Goal: Task Accomplishment & Management: Complete application form

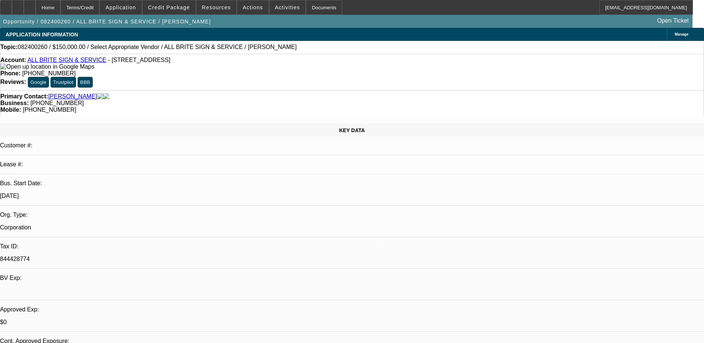
select select "0"
select select "2"
select select "0.1"
select select "1"
select select "2"
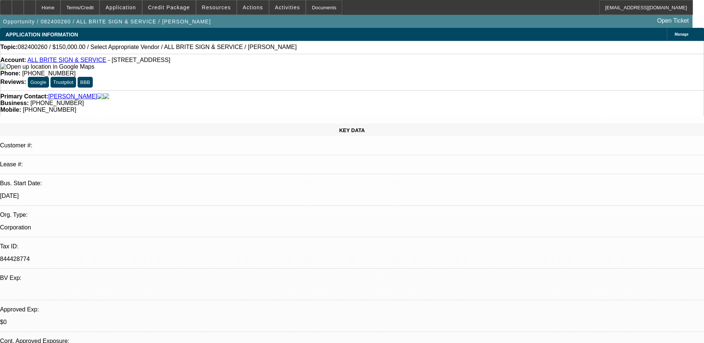
select select "4"
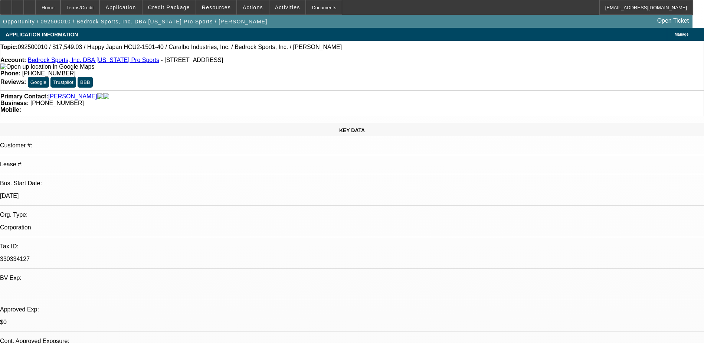
select select "0"
select select "2"
select select "0.1"
select select "0"
select select "2"
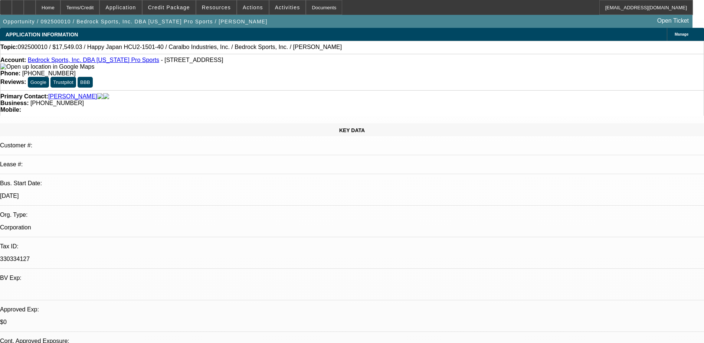
select select "0.1"
select select "0"
select select "2"
select select "0.1"
select select "0"
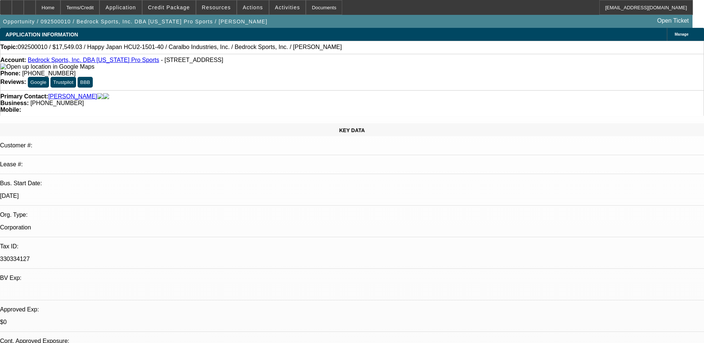
select select "2"
select select "0.1"
select select "1"
select select "2"
select select "4"
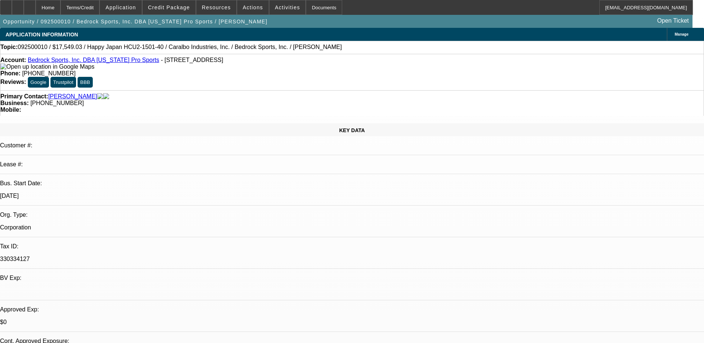
select select "1"
select select "2"
select select "4"
select select "1"
select select "2"
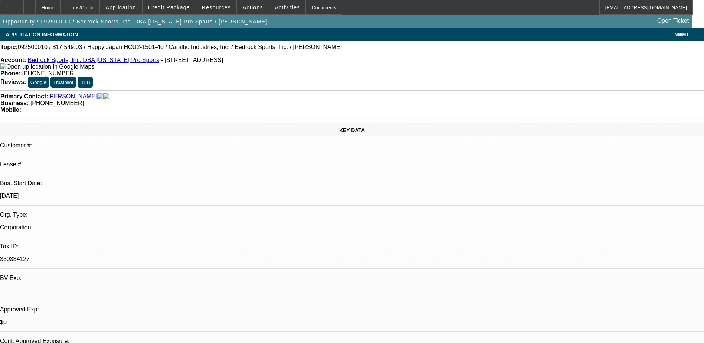
select select "4"
select select "1"
select select "2"
select select "4"
click at [165, 7] on span "Credit Package" at bounding box center [169, 7] width 42 height 6
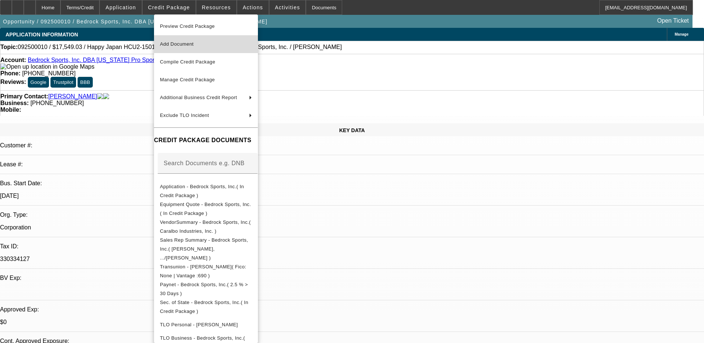
click at [190, 42] on span "Add Document" at bounding box center [177, 44] width 34 height 6
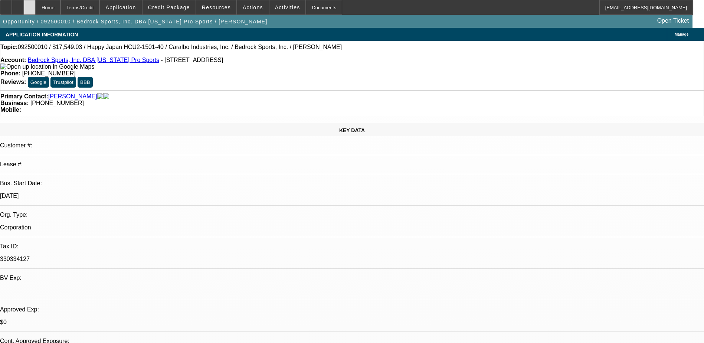
click at [36, 9] on div at bounding box center [30, 7] width 12 height 15
select select "0"
select select "2"
select select "0.1"
select select "0"
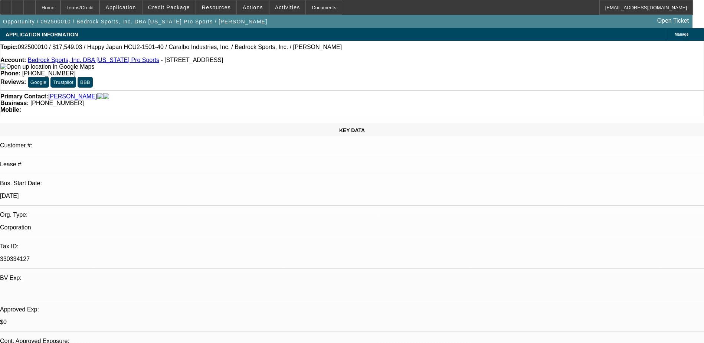
select select "2"
select select "0.1"
select select "0"
select select "2"
select select "0.1"
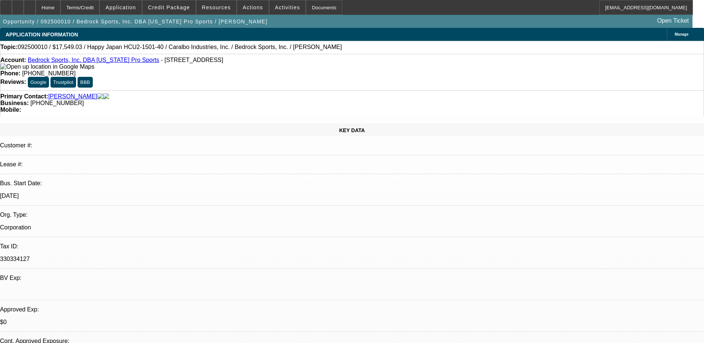
select select "0"
select select "2"
select select "0.1"
select select "1"
select select "2"
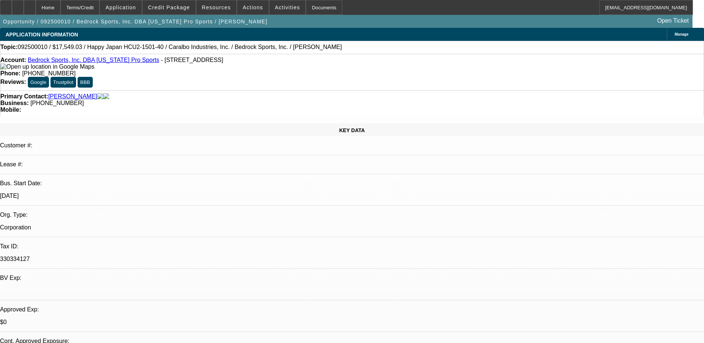
select select "4"
select select "1"
select select "2"
select select "4"
select select "1"
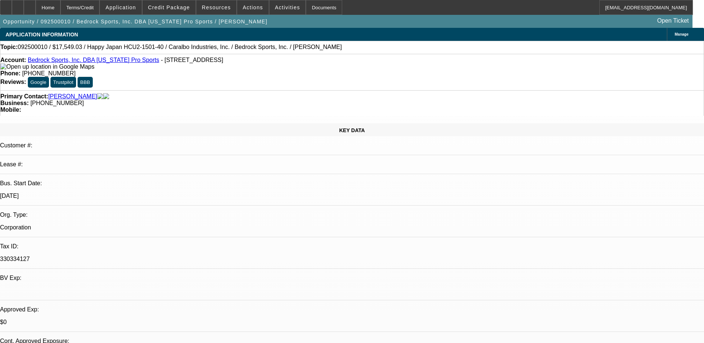
select select "2"
select select "4"
select select "1"
select select "2"
select select "4"
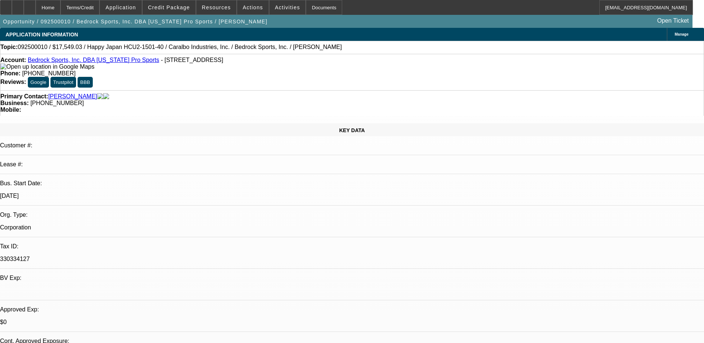
scroll to position [74, 0]
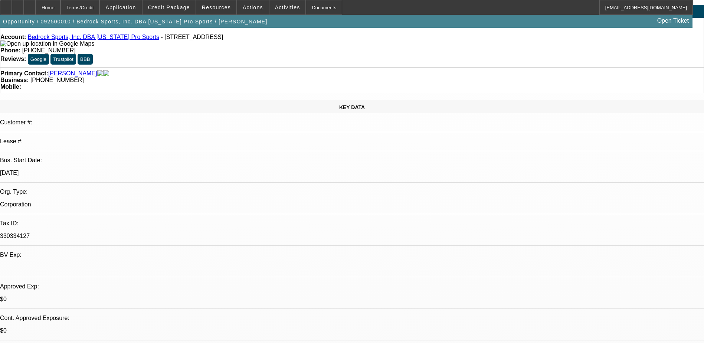
scroll to position [0, 0]
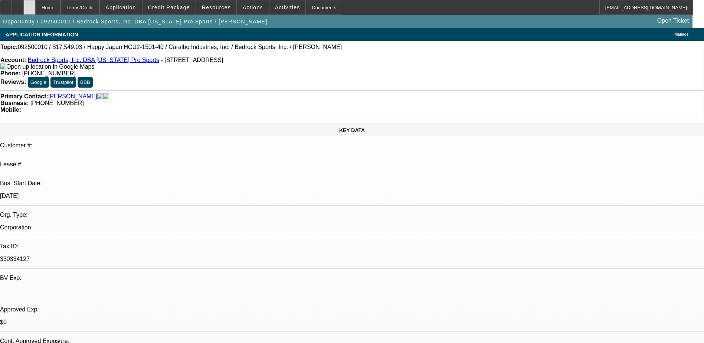
click at [30, 5] on icon at bounding box center [30, 5] width 0 height 0
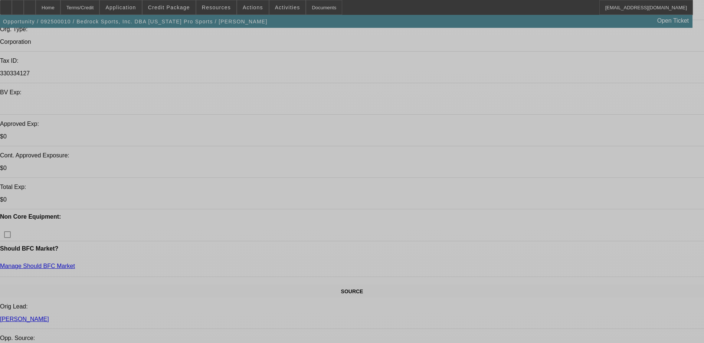
select select "0"
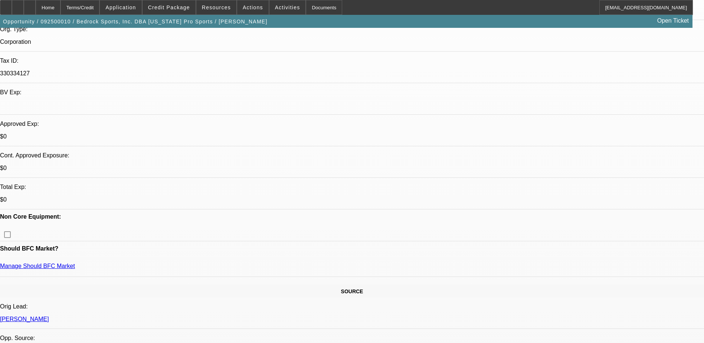
select select "2"
select select "0.1"
select select "0"
select select "2"
select select "0.1"
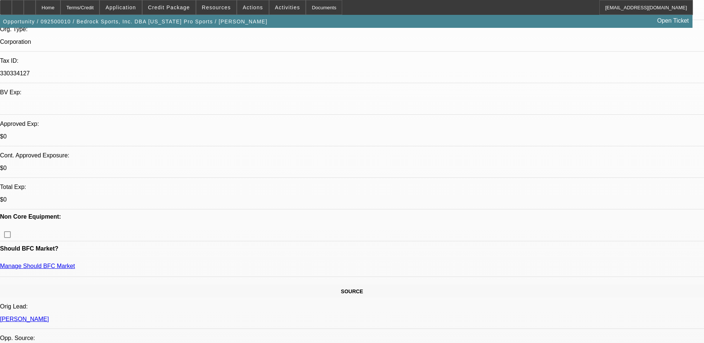
select select "0"
select select "2"
select select "0.1"
select select "0"
select select "2"
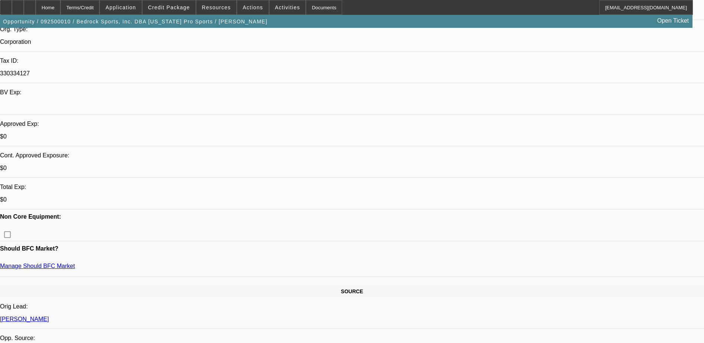
select select "0.1"
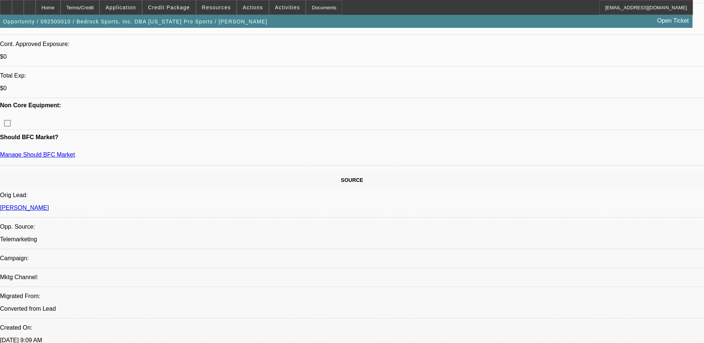
select select "1"
select select "2"
select select "4"
select select "1"
select select "2"
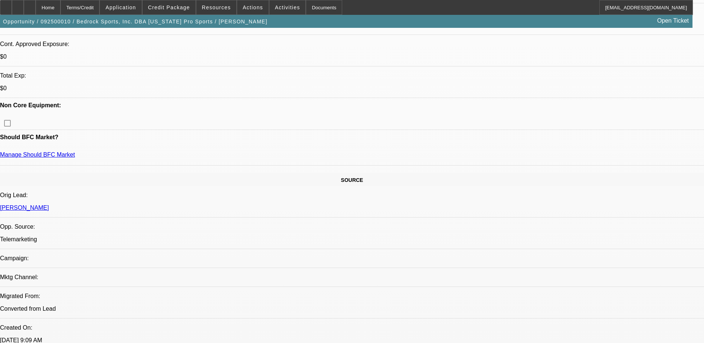
select select "4"
select select "1"
select select "2"
select select "4"
select select "1"
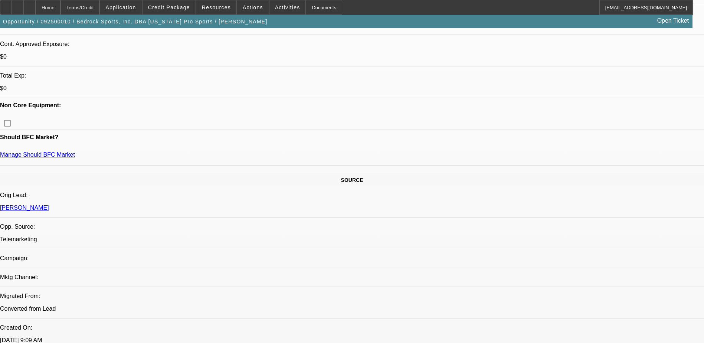
select select "2"
select select "4"
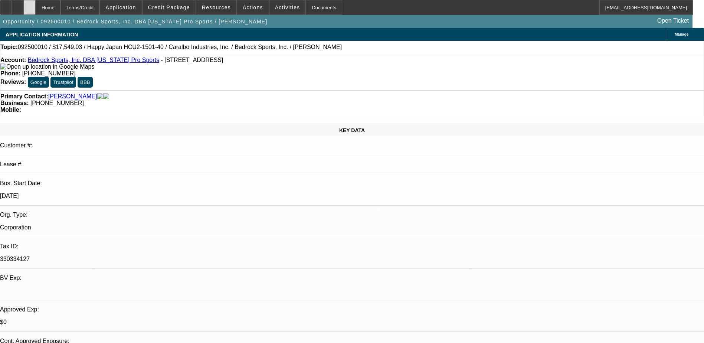
click at [36, 4] on div at bounding box center [30, 7] width 12 height 15
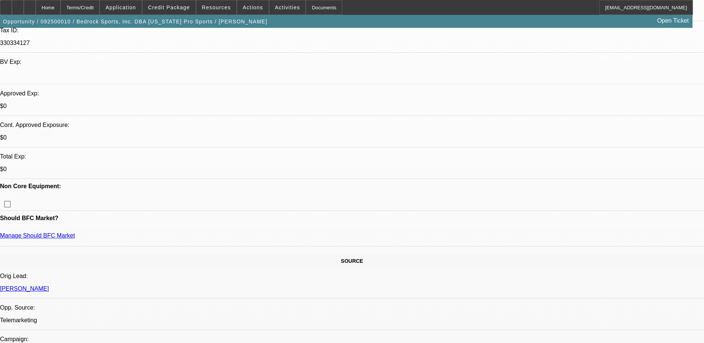
select select "0"
select select "2"
select select "0.1"
select select "4"
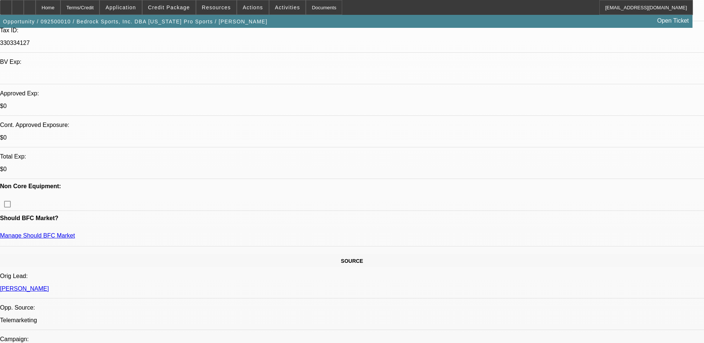
select select "0"
select select "2"
select select "0.1"
select select "4"
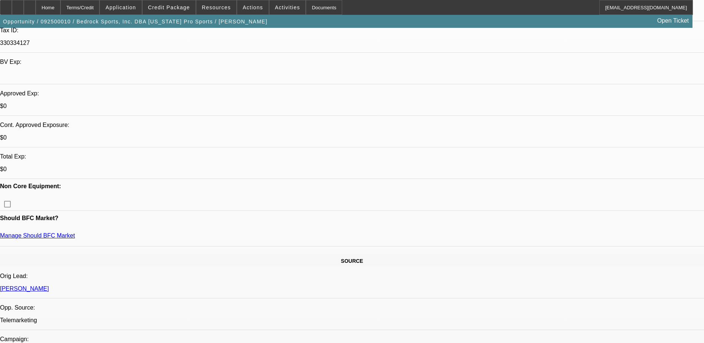
select select "0"
select select "2"
select select "0.1"
select select "4"
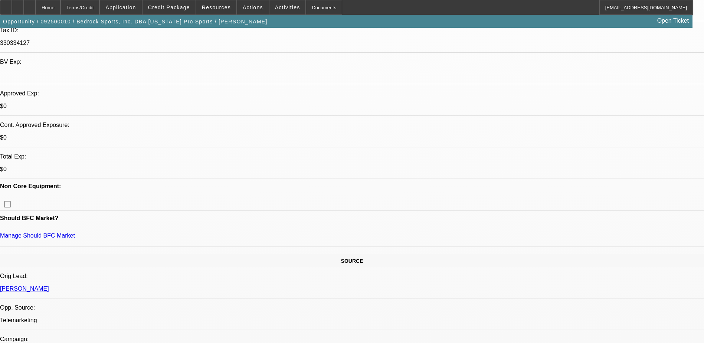
select select "0"
select select "2"
select select "0.1"
select select "4"
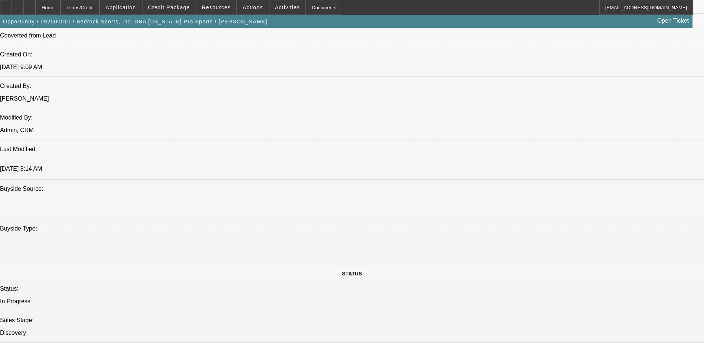
scroll to position [557, 0]
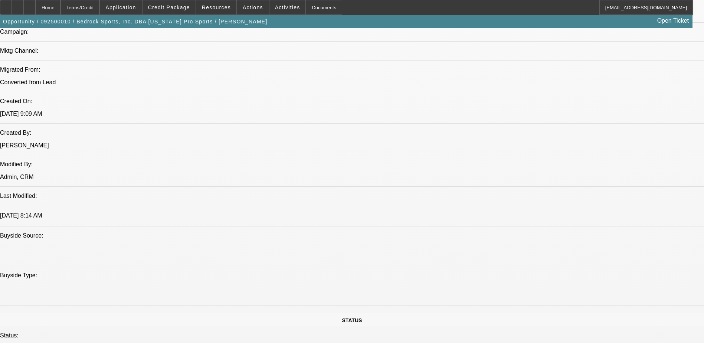
scroll to position [483, 0]
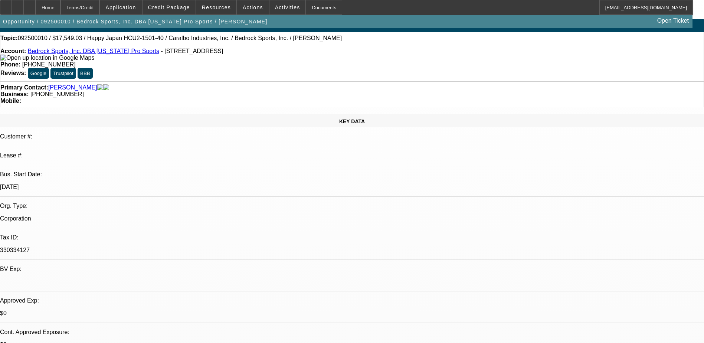
scroll to position [0, 0]
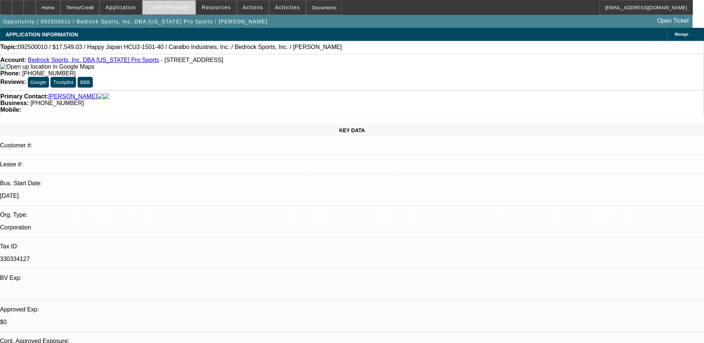
click at [190, 7] on span "Credit Package" at bounding box center [169, 7] width 42 height 6
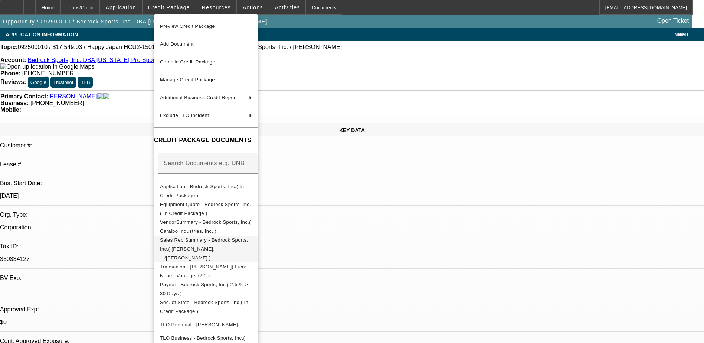
click at [203, 242] on span "Sales Rep Summary - Bedrock Sports, Inc.( [PERSON_NAME], .../[PERSON_NAME] )" at bounding box center [204, 248] width 88 height 23
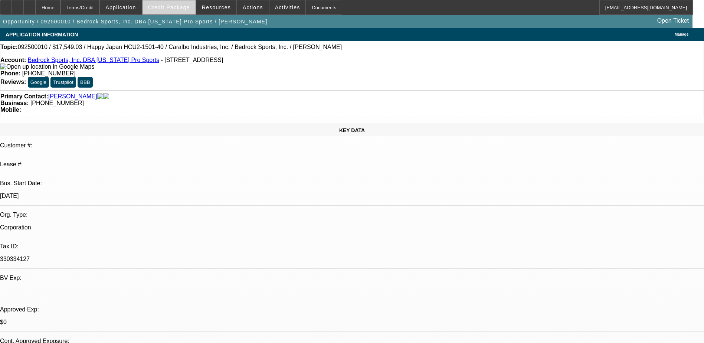
click at [179, 3] on span at bounding box center [169, 8] width 53 height 18
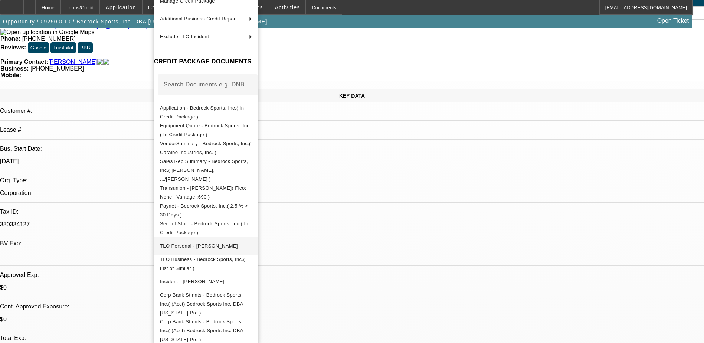
scroll to position [74, 0]
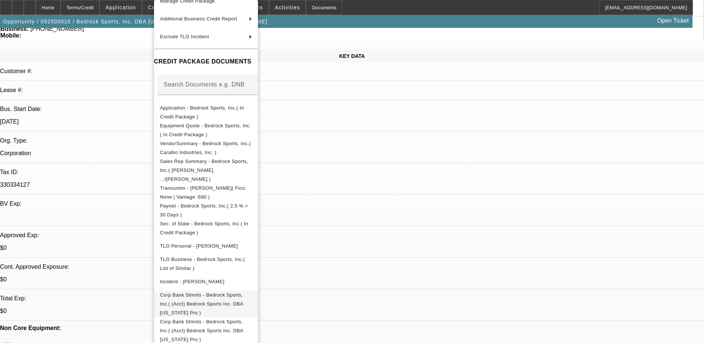
click at [235, 291] on span "Corp Bank Stmnts - Bedrock Sports, Inc.( (Acct) Bedrock Sports Inc. DBA [US_STA…" at bounding box center [206, 304] width 92 height 27
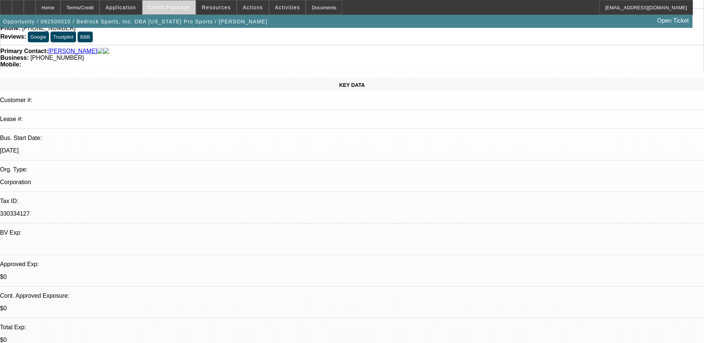
scroll to position [0, 0]
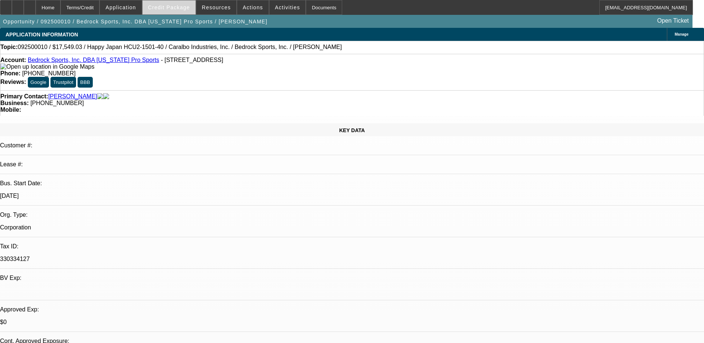
click at [176, 6] on span "Credit Package" at bounding box center [169, 7] width 42 height 6
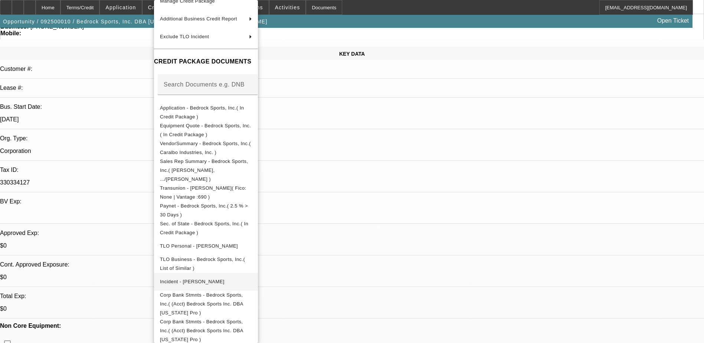
scroll to position [186, 0]
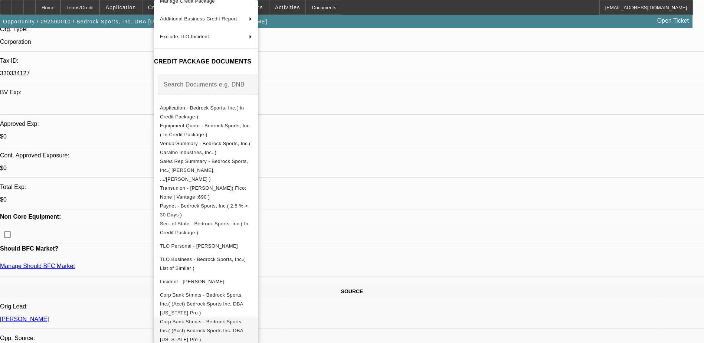
click at [243, 319] on span "Corp Bank Stmnts - Bedrock Sports, Inc.( (Acct) Bedrock Sports Inc. DBA [US_STA…" at bounding box center [201, 330] width 83 height 23
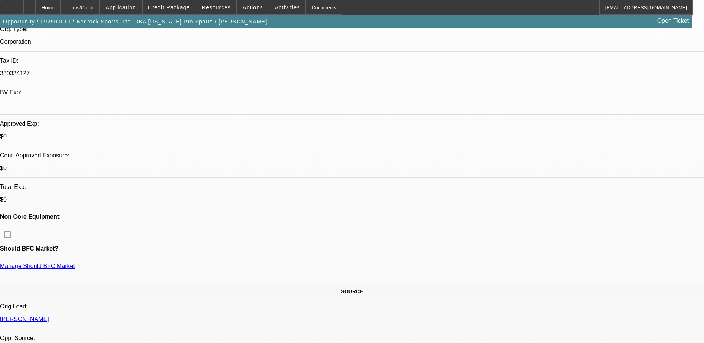
scroll to position [0, 0]
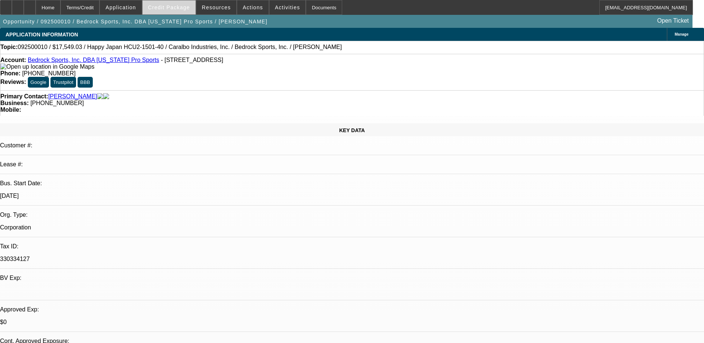
click at [179, 7] on span "Credit Package" at bounding box center [169, 7] width 42 height 6
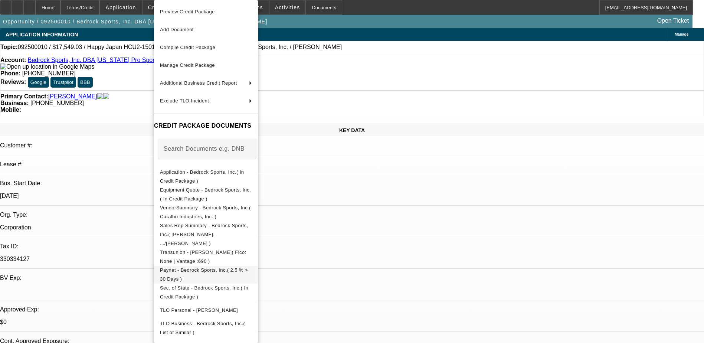
scroll to position [64, 0]
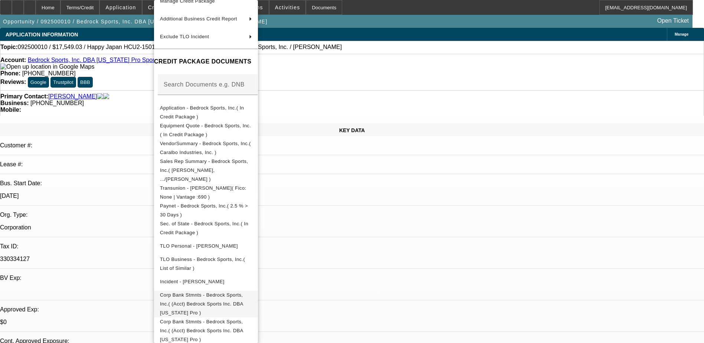
click at [227, 291] on span "Corp Bank Stmnts - Bedrock Sports, Inc.( (Acct) Bedrock Sports Inc. DBA [US_STA…" at bounding box center [206, 304] width 92 height 27
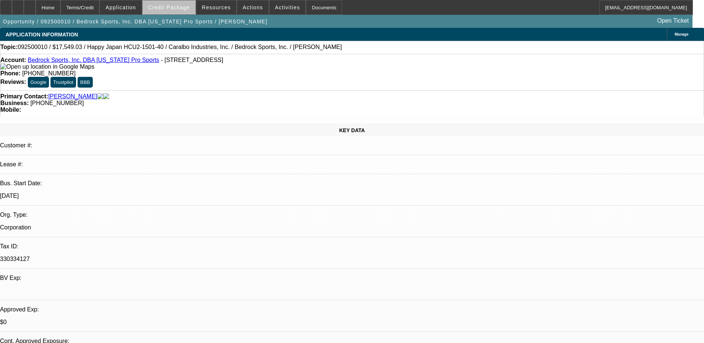
click at [182, 7] on span "Credit Package" at bounding box center [169, 7] width 42 height 6
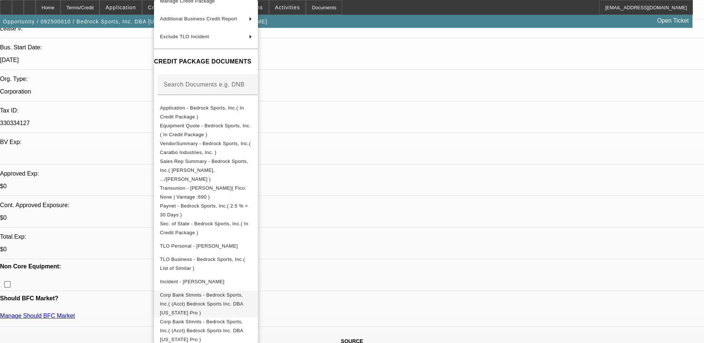
scroll to position [223, 0]
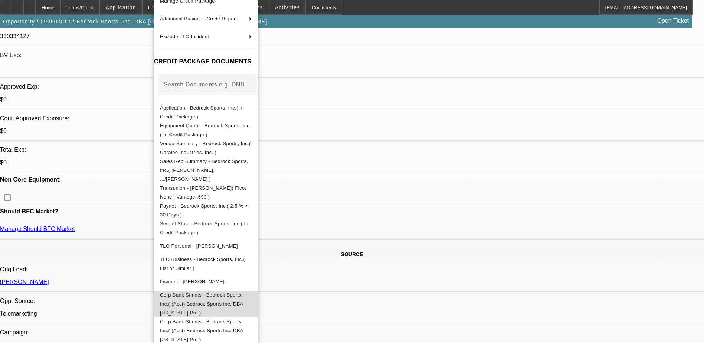
click at [252, 291] on span "Corp Bank Stmnts - Bedrock Sports, Inc.( (Acct) Bedrock Sports Inc. DBA [US_STA…" at bounding box center [206, 304] width 92 height 27
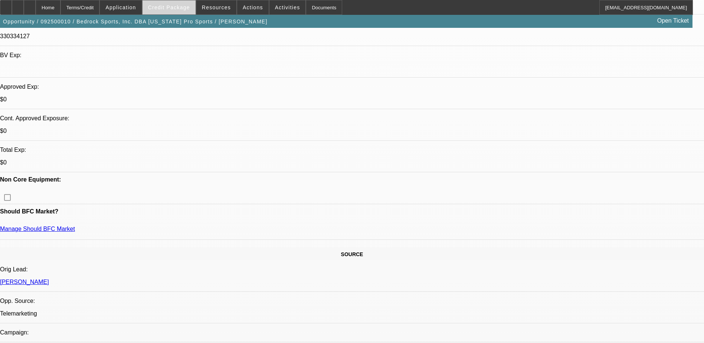
click at [179, 4] on span "Credit Package" at bounding box center [169, 7] width 42 height 6
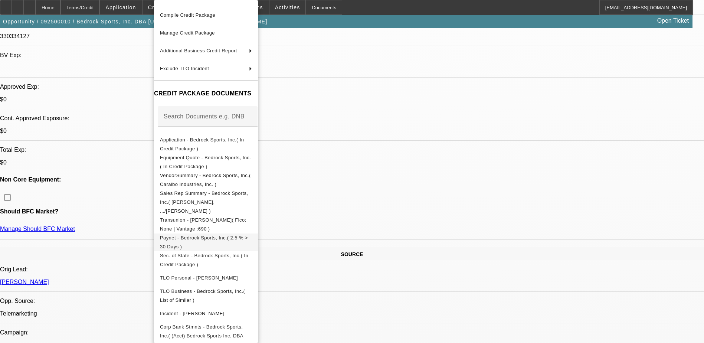
scroll to position [64, 0]
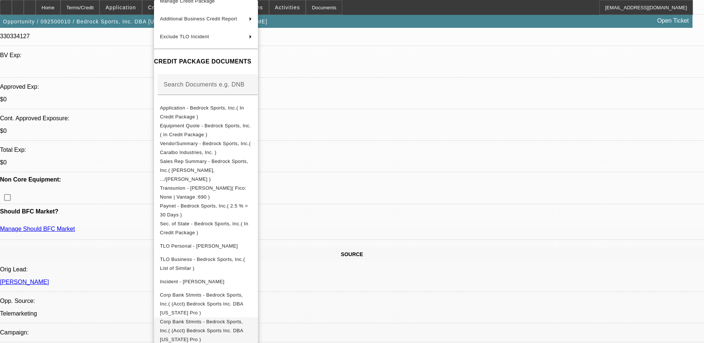
click at [243, 319] on span "Corp Bank Stmnts - Bedrock Sports, Inc.( (Acct) Bedrock Sports Inc. DBA [US_STA…" at bounding box center [201, 330] width 83 height 23
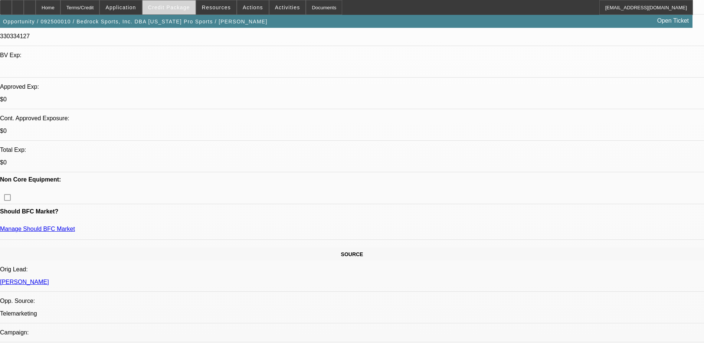
click at [182, 5] on span "Credit Package" at bounding box center [169, 7] width 42 height 6
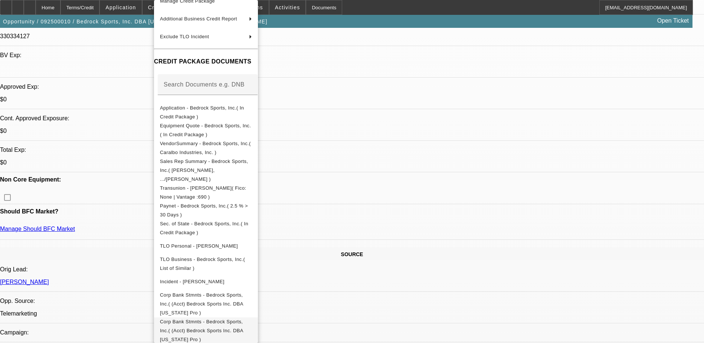
click at [234, 319] on span "Corp Bank Stmnts - Bedrock Sports, Inc.( (Acct) Bedrock Sports Inc. DBA [US_STA…" at bounding box center [201, 330] width 83 height 23
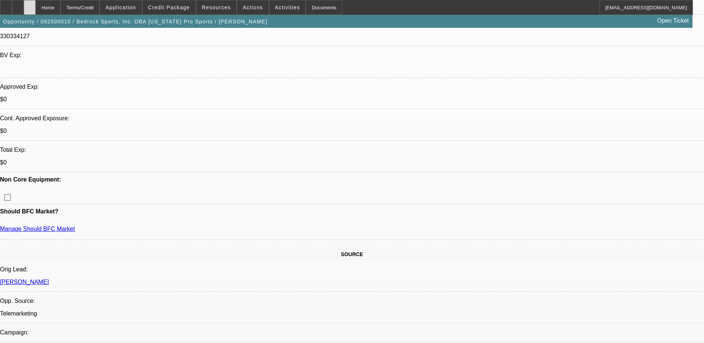
drag, startPoint x: 46, startPoint y: 10, endPoint x: 42, endPoint y: 13, distance: 5.5
click at [36, 10] on div at bounding box center [30, 7] width 12 height 15
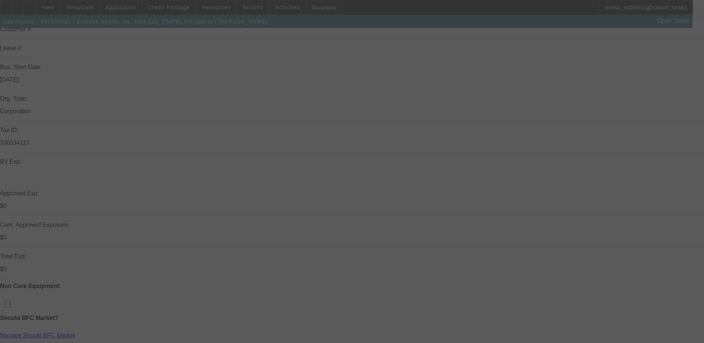
scroll to position [186, 0]
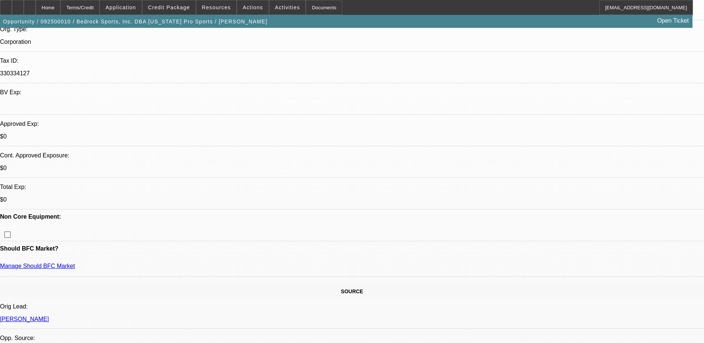
select select "0"
select select "2"
select select "0.1"
select select "0"
select select "2"
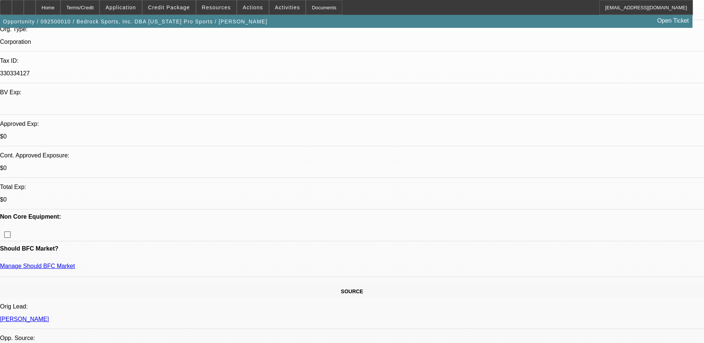
select select "0.1"
select select "0"
select select "2"
select select "0.1"
select select "0"
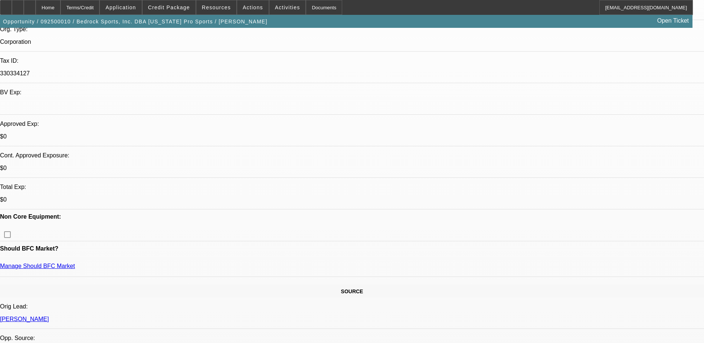
select select "2"
select select "0.1"
select select "1"
select select "2"
select select "4"
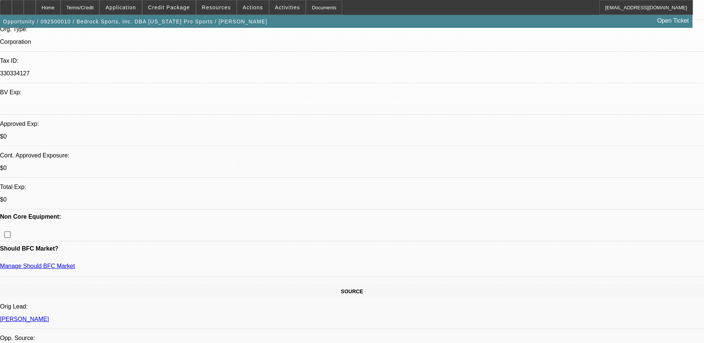
select select "1"
select select "2"
select select "4"
select select "1"
select select "2"
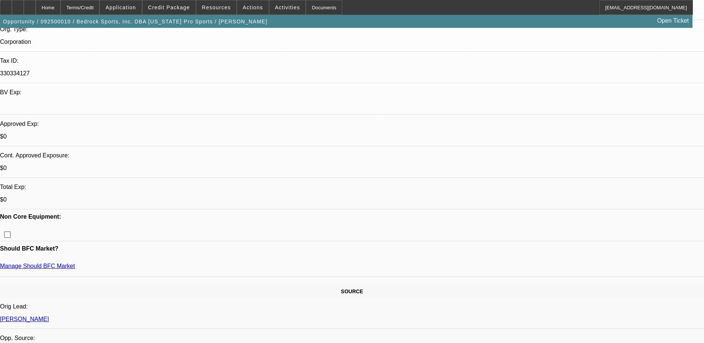
select select "4"
select select "1"
select select "2"
select select "4"
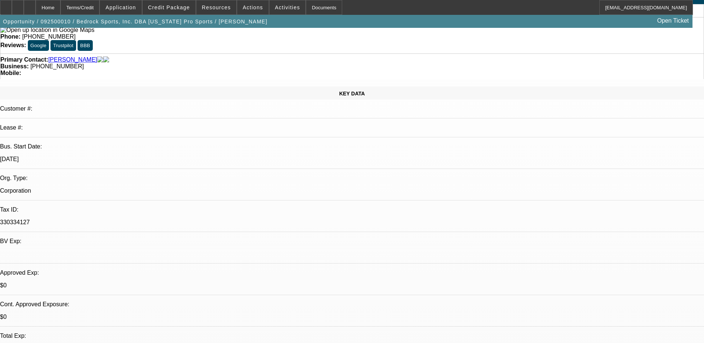
scroll to position [0, 0]
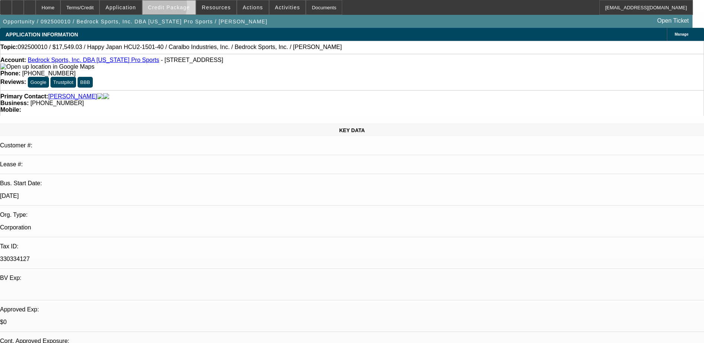
click at [164, 7] on span "Credit Package" at bounding box center [169, 7] width 42 height 6
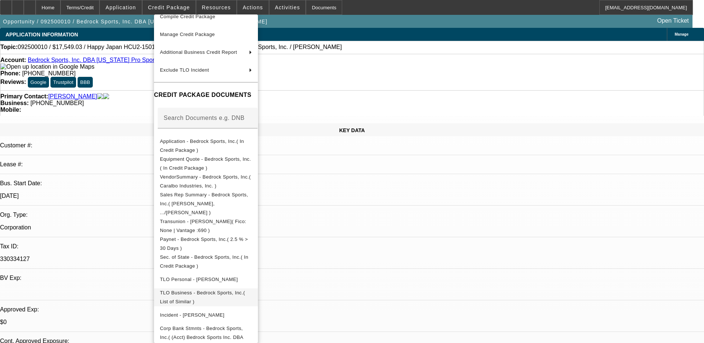
scroll to position [79, 0]
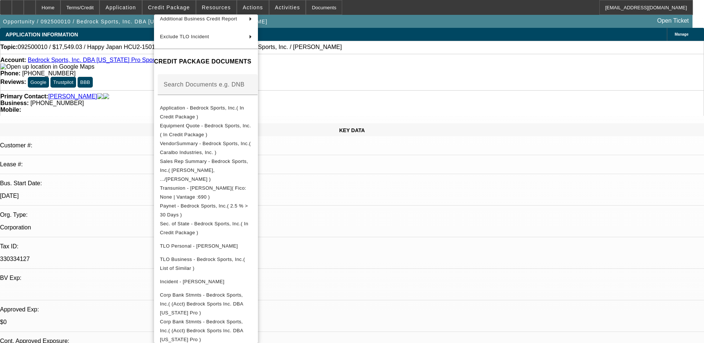
click at [421, 231] on div at bounding box center [352, 171] width 704 height 343
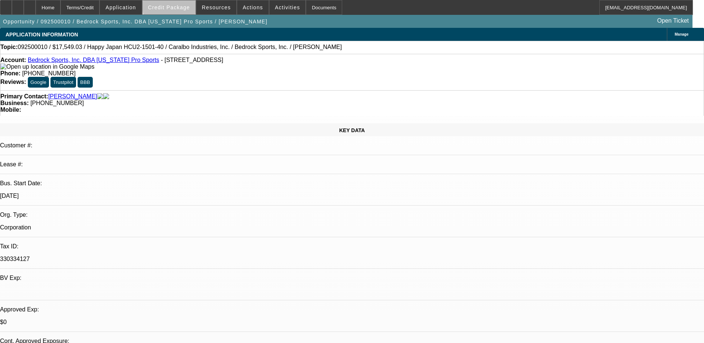
click at [182, 4] on span at bounding box center [169, 8] width 53 height 18
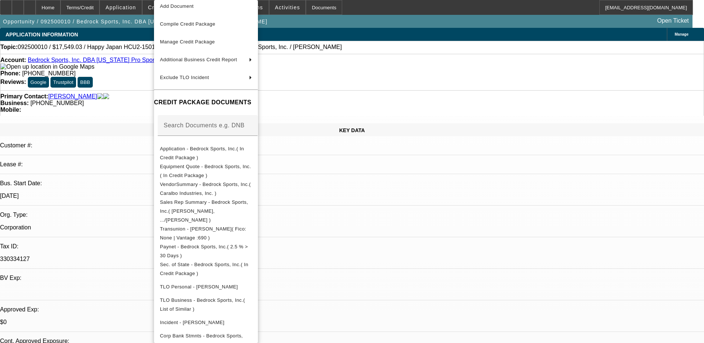
scroll to position [64, 0]
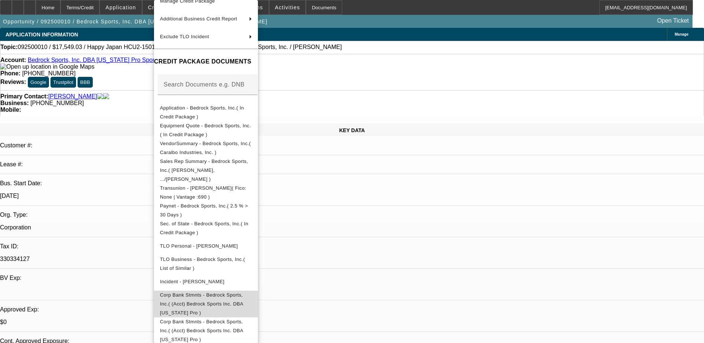
click at [252, 293] on span "Corp Bank Stmnts - Bedrock Sports, Inc.( (Acct) Bedrock Sports Inc. DBA [US_STA…" at bounding box center [206, 304] width 92 height 27
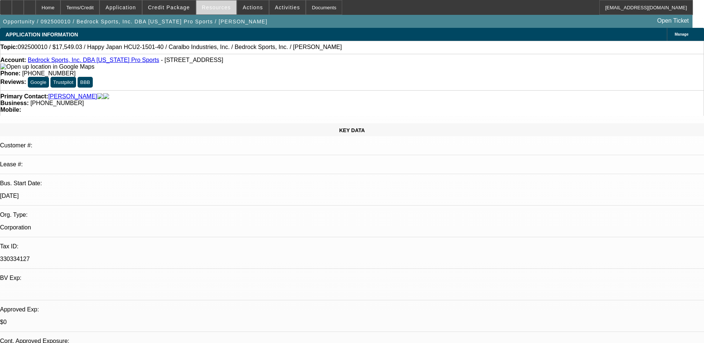
click at [214, 7] on span "Resources" at bounding box center [216, 7] width 29 height 6
click at [181, 6] on div at bounding box center [352, 171] width 704 height 343
click at [175, 7] on span "Credit Package" at bounding box center [169, 7] width 42 height 6
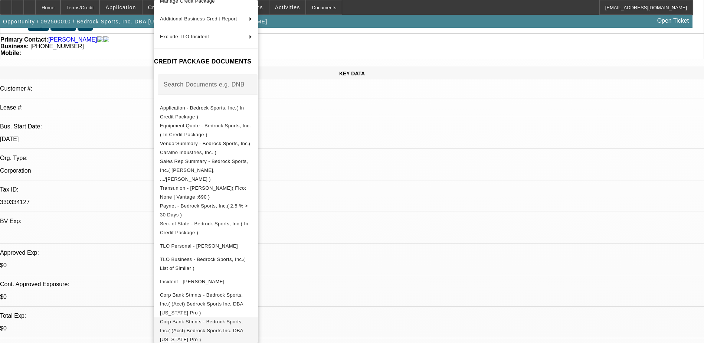
scroll to position [111, 0]
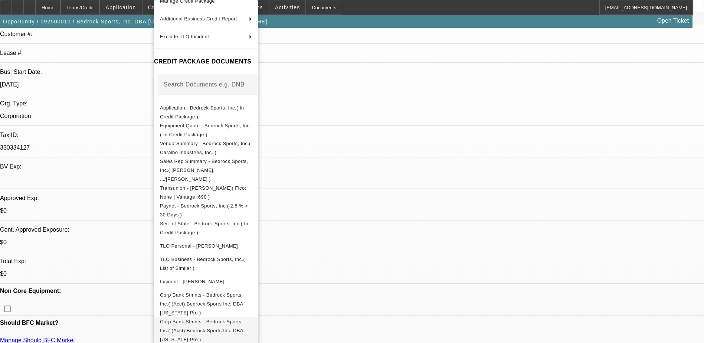
click at [252, 317] on span "Corp Bank Stmnts - Bedrock Sports, Inc.( (Acct) Bedrock Sports Inc. DBA [US_STA…" at bounding box center [206, 330] width 92 height 27
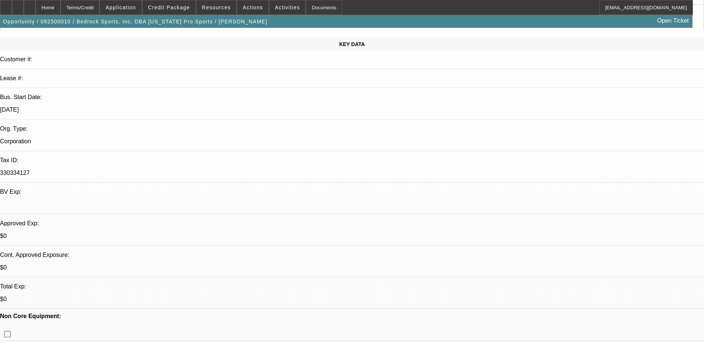
scroll to position [223, 0]
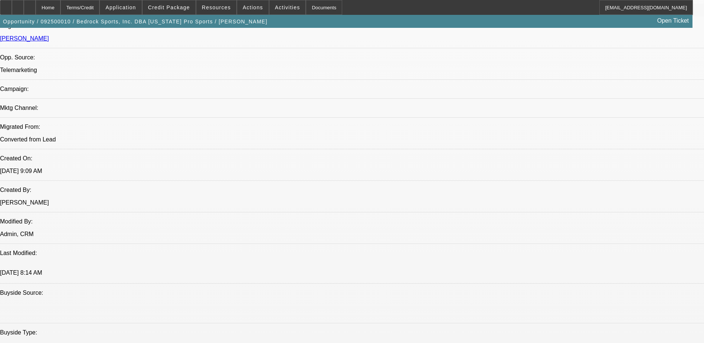
scroll to position [557, 0]
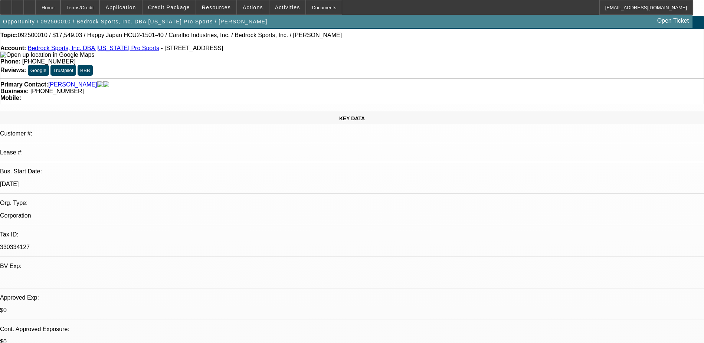
scroll to position [0, 0]
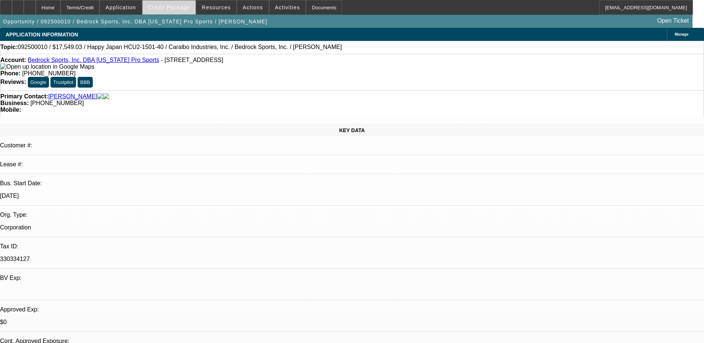
click at [170, 3] on span at bounding box center [169, 8] width 53 height 18
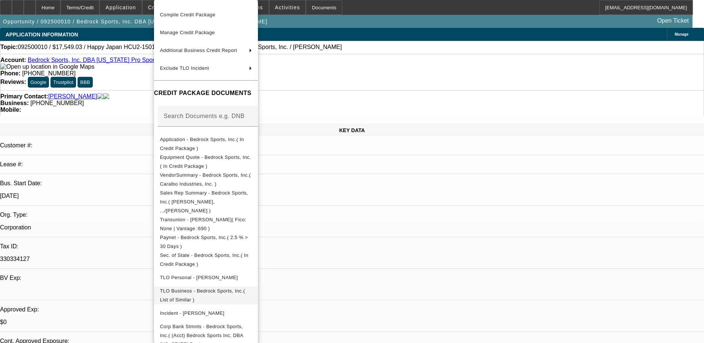
scroll to position [64, 0]
